Goal: Find specific page/section: Find specific page/section

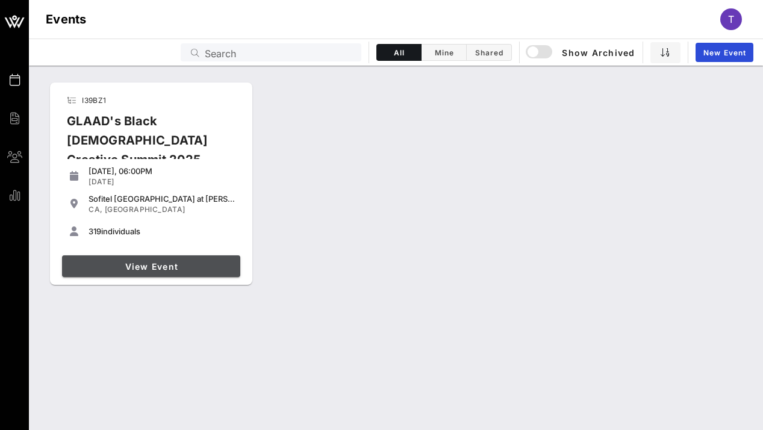
click at [201, 263] on span "View Event" at bounding box center [151, 266] width 169 height 10
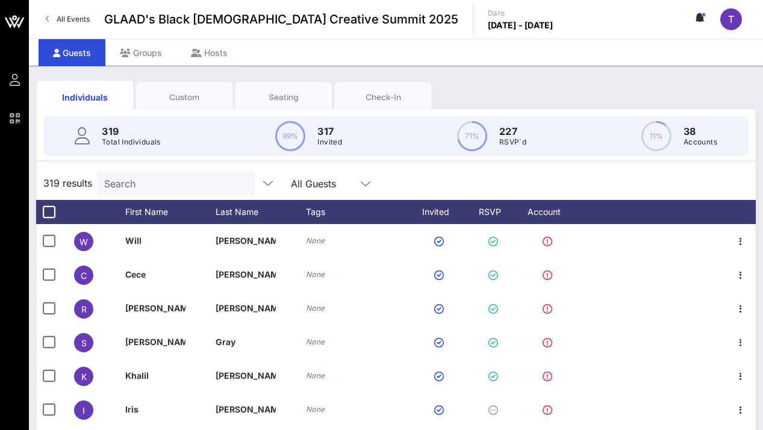
click at [169, 177] on input "Search" at bounding box center [174, 183] width 141 height 16
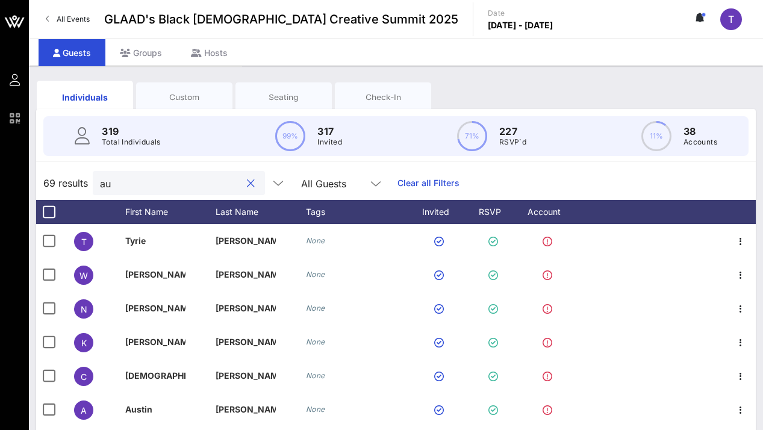
type input "a"
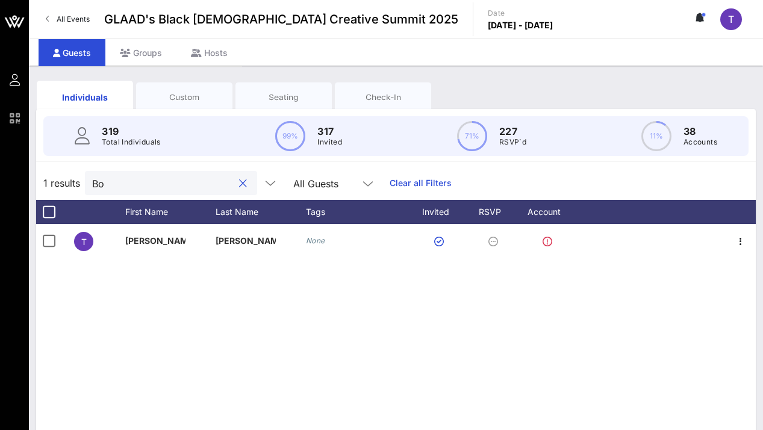
type input "B"
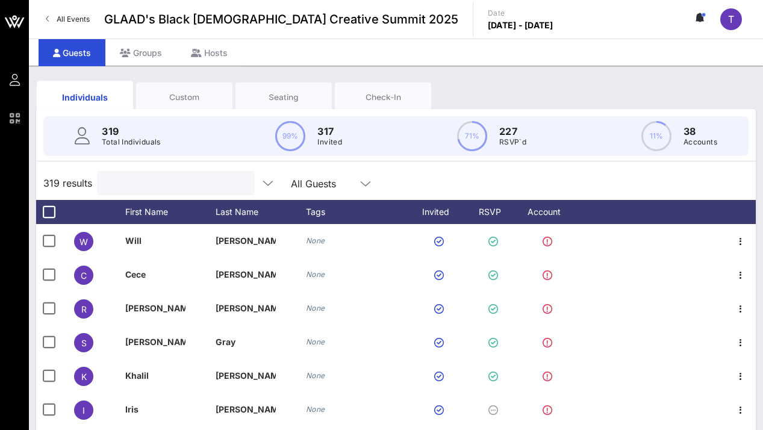
click at [360, 182] on icon at bounding box center [365, 183] width 11 height 14
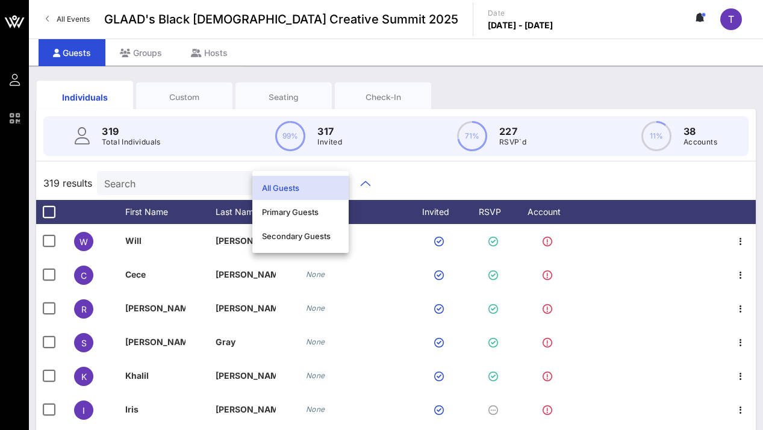
click at [393, 179] on div "319 results Search All Guests" at bounding box center [396, 183] width 720 height 34
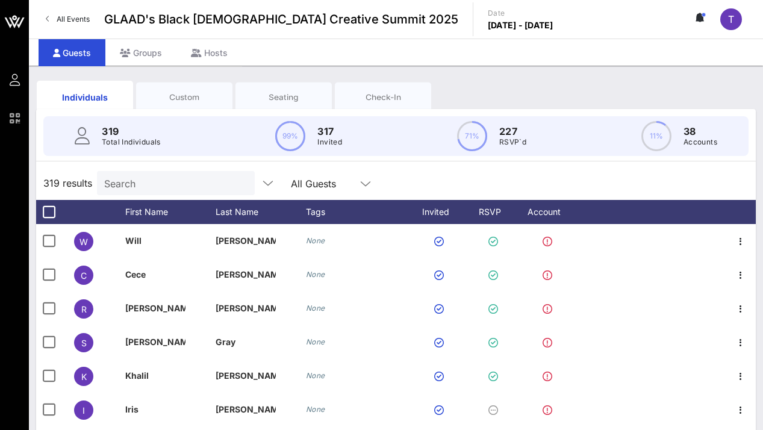
click at [165, 183] on input "Search" at bounding box center [174, 183] width 141 height 16
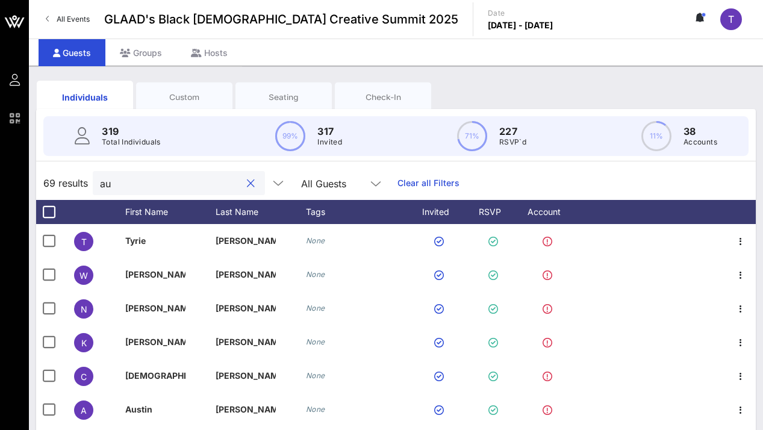
type input "a"
